Goal: Task Accomplishment & Management: Manage account settings

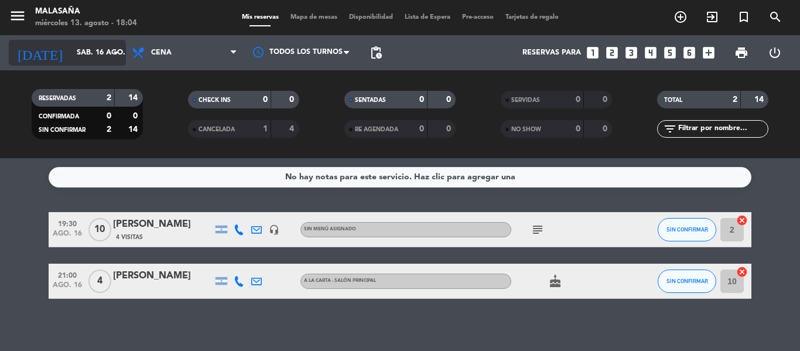
click at [99, 56] on input "sáb. 16 ago." at bounding box center [120, 53] width 99 height 20
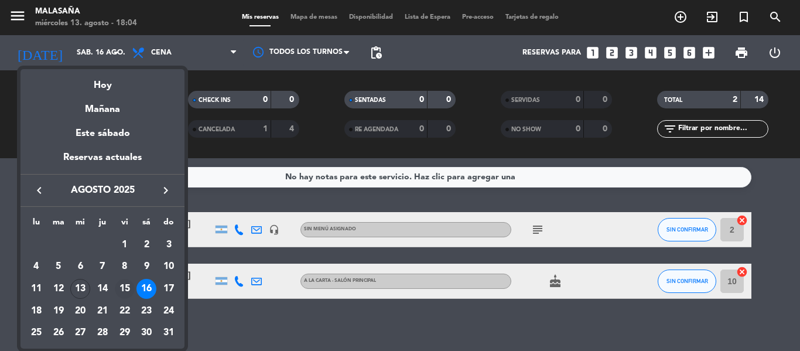
click at [126, 289] on div "15" at bounding box center [125, 289] width 20 height 20
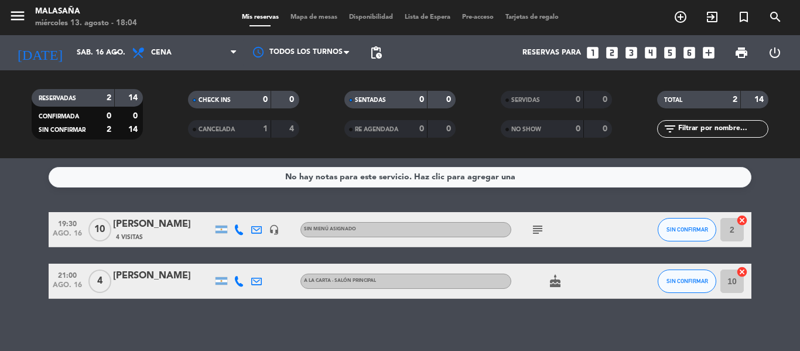
type input "vie. 15 ago."
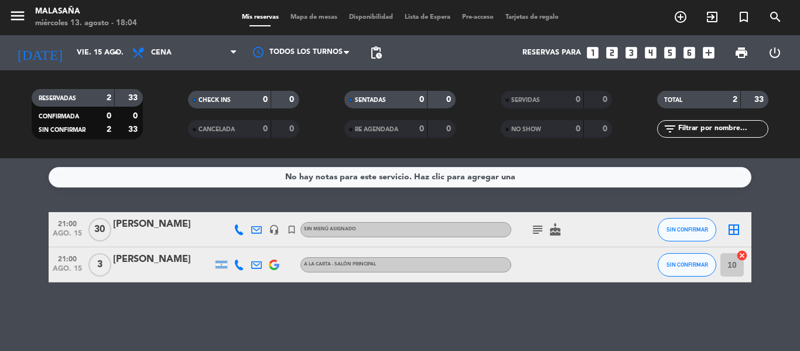
click at [173, 231] on div "[PERSON_NAME]" at bounding box center [163, 224] width 100 height 15
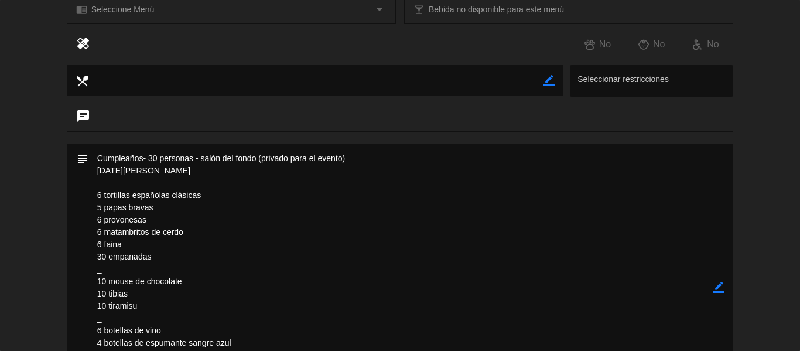
scroll to position [231, 0]
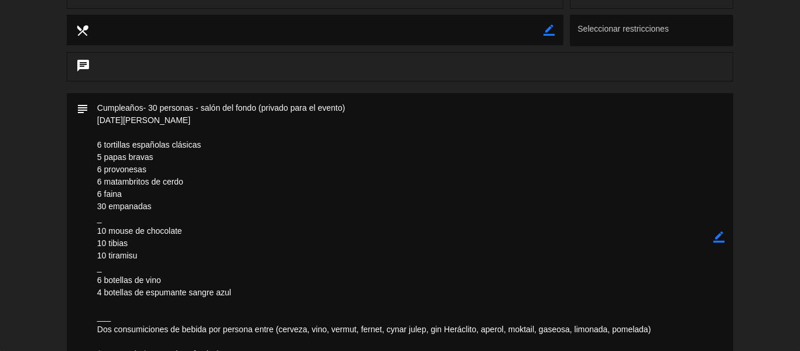
click at [718, 227] on div "border_color" at bounding box center [719, 237] width 11 height 288
click at [718, 235] on icon "border_color" at bounding box center [719, 236] width 11 height 11
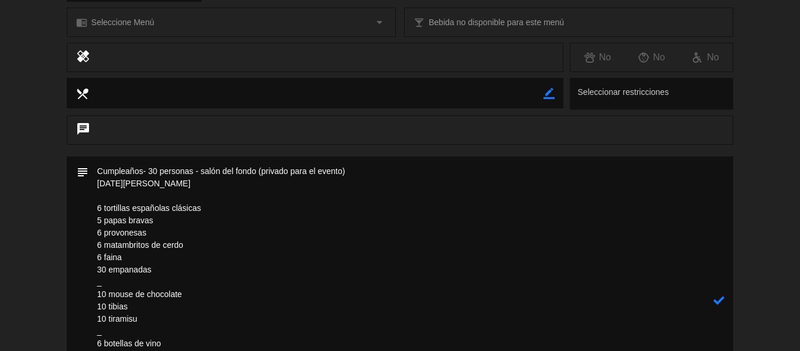
scroll to position [409, 0]
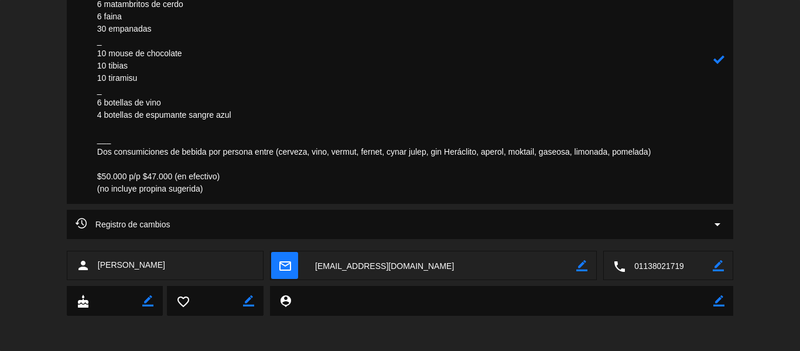
drag, startPoint x: 98, startPoint y: 169, endPoint x: 223, endPoint y: 199, distance: 129.0
click at [223, 199] on textarea at bounding box center [400, 60] width 625 height 288
paste textarea "6 papas bravas 6 provonesas 6 matambritos de cerdo 6 faina con hongos 6 gambas …"
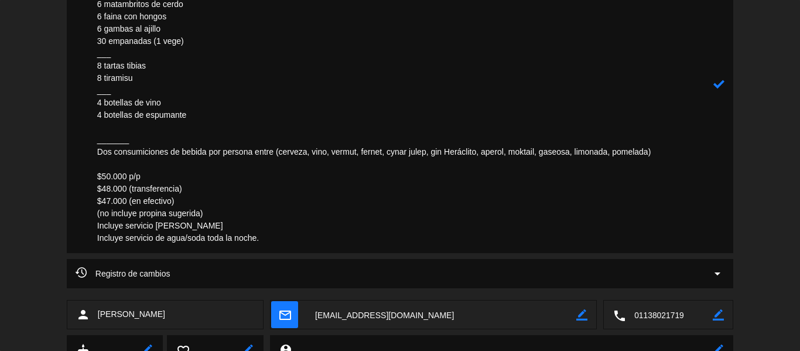
click at [719, 84] on icon at bounding box center [719, 84] width 11 height 11
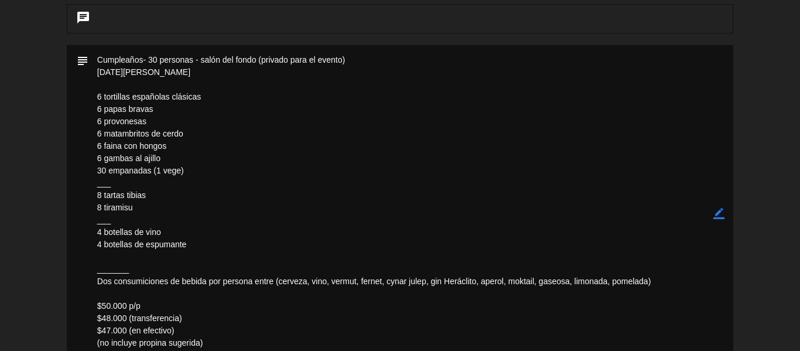
scroll to position [278, 0]
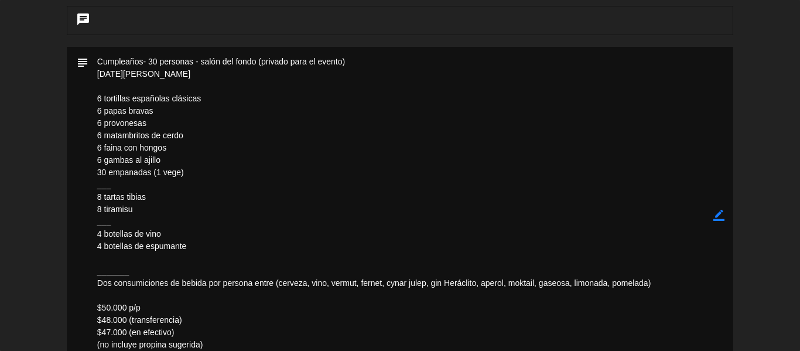
click at [725, 216] on div "subject border_color" at bounding box center [400, 215] width 667 height 337
click at [721, 219] on icon "border_color" at bounding box center [719, 215] width 11 height 11
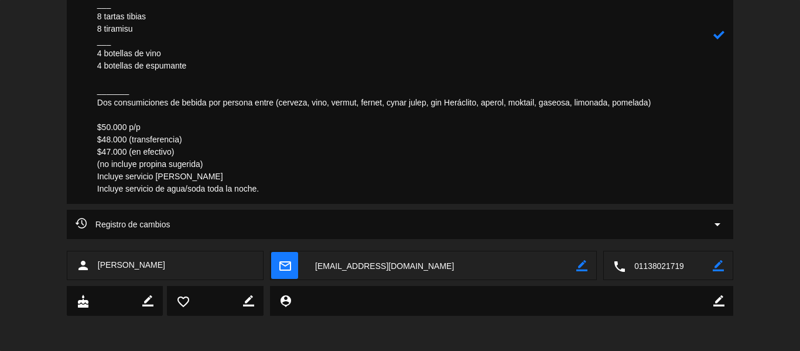
click at [207, 69] on textarea at bounding box center [400, 34] width 625 height 337
click at [334, 73] on textarea at bounding box center [400, 34] width 625 height 337
type textarea "Cumpleaños- 30 personas - salón del fondo (privado para el evento) [DATE][PERSO…"
click at [722, 35] on icon at bounding box center [719, 34] width 11 height 11
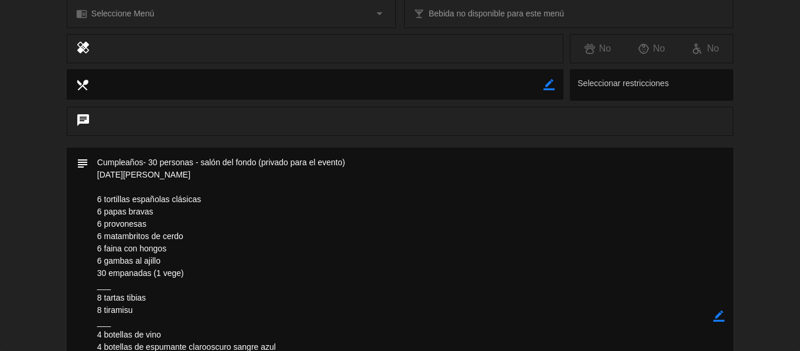
scroll to position [0, 0]
